Goal: Check status: Check status

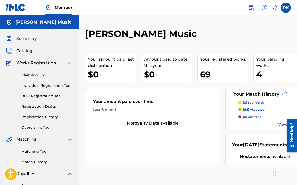
click at [259, 72] on div "4" at bounding box center [280, 73] width 48 height 11
click at [246, 110] on span "(64)" at bounding box center [246, 109] width 6 height 4
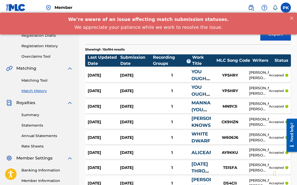
scroll to position [35, 0]
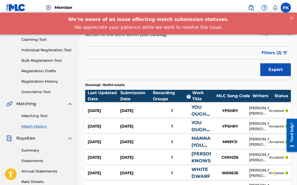
click at [134, 109] on div "[DATE]" at bounding box center [136, 111] width 32 height 6
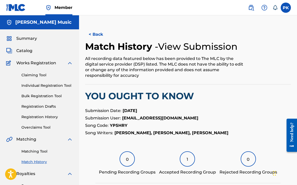
click at [98, 35] on button "< Back" at bounding box center [100, 34] width 31 height 13
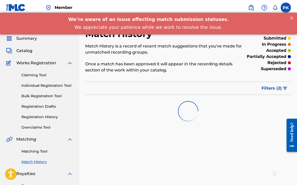
click at [28, 54] on div "Summary Catalog Works Registration Claiming Tool Individual Registration Tool B…" at bounding box center [39, 160] width 79 height 262
click at [27, 50] on span "Catalog" at bounding box center [24, 51] width 16 height 6
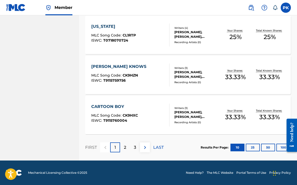
scroll to position [398, 0]
click at [126, 147] on p "2" at bounding box center [125, 147] width 2 height 6
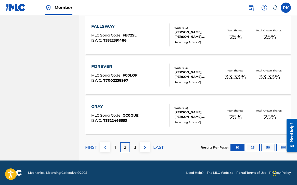
click at [137, 147] on div "3" at bounding box center [135, 147] width 10 height 10
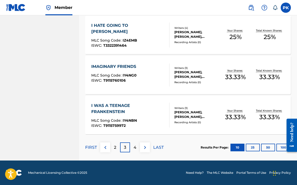
click at [135, 147] on p "4" at bounding box center [134, 147] width 3 height 6
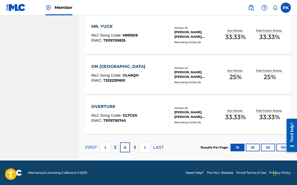
click at [120, 64] on div "ON [GEOGRAPHIC_DATA]" at bounding box center [119, 66] width 57 height 6
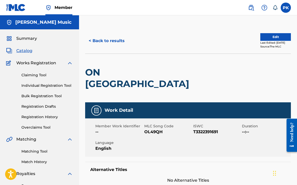
click at [23, 37] on span "Summary" at bounding box center [26, 38] width 21 height 6
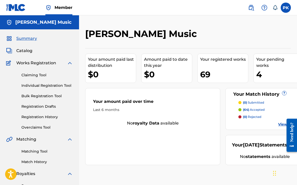
click at [34, 117] on link "Registration History" at bounding box center [46, 116] width 51 height 5
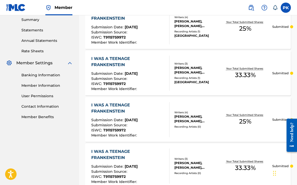
scroll to position [162, 0]
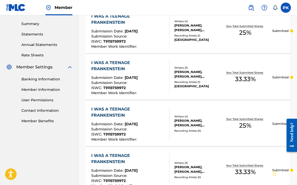
click at [112, 87] on span "T9115759972" at bounding box center [114, 87] width 22 height 5
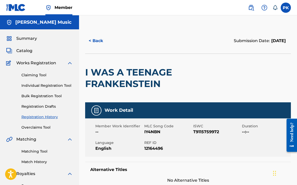
click at [94, 39] on button "< Back" at bounding box center [100, 40] width 31 height 13
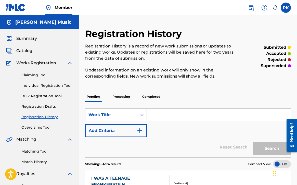
click at [120, 96] on p "Processing" at bounding box center [121, 96] width 21 height 11
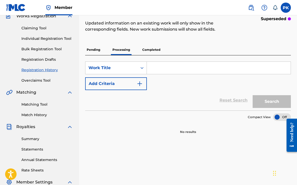
scroll to position [48, 0]
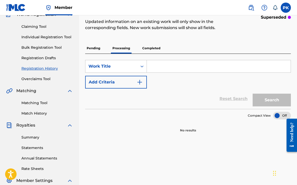
click at [150, 48] on p "Completed" at bounding box center [151, 48] width 21 height 11
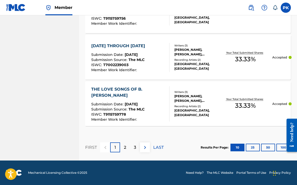
scroll to position [527, 0]
click at [127, 147] on div "2" at bounding box center [125, 147] width 10 height 10
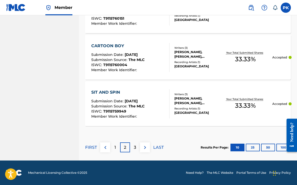
click at [136, 145] on div "3" at bounding box center [135, 147] width 10 height 10
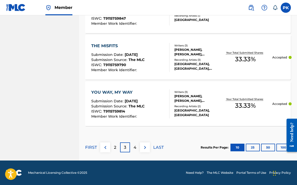
click at [135, 146] on p "4" at bounding box center [134, 147] width 3 height 6
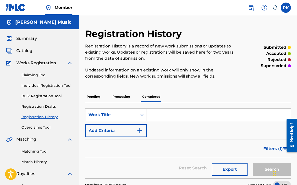
scroll to position [0, 0]
click at [97, 97] on p "Pending" at bounding box center [93, 96] width 17 height 11
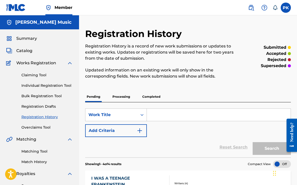
click at [24, 50] on span "Catalog" at bounding box center [24, 51] width 16 height 6
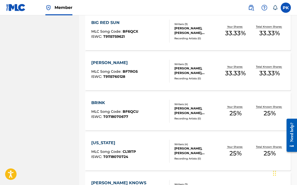
scroll to position [282, 0]
